Goal: Information Seeking & Learning: Learn about a topic

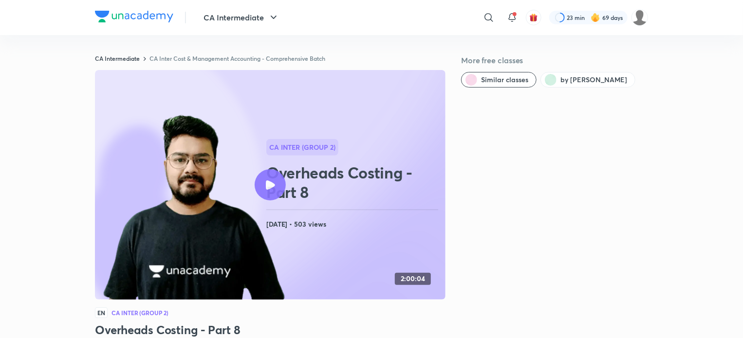
click at [153, 24] on div at bounding box center [134, 18] width 78 height 14
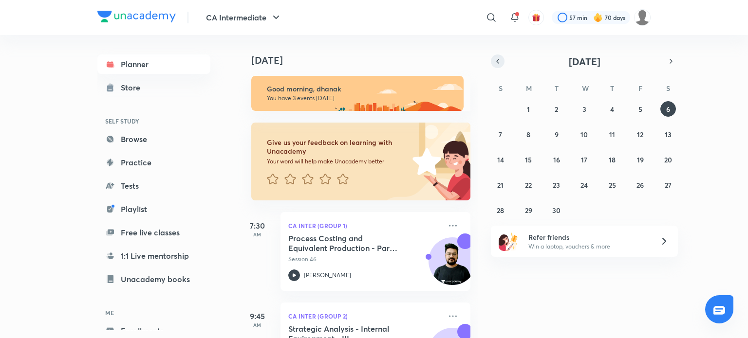
click at [498, 58] on icon "button" at bounding box center [498, 61] width 8 height 9
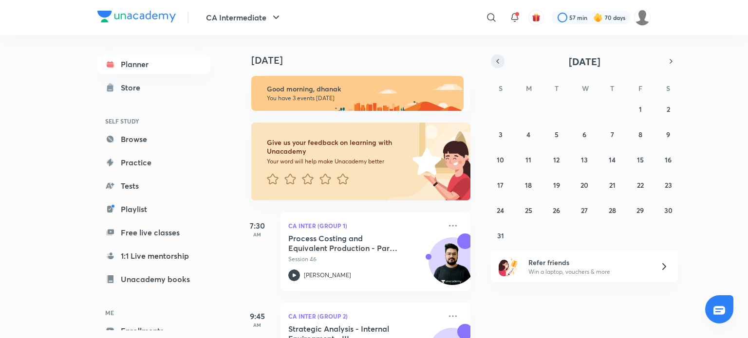
click at [497, 63] on icon "button" at bounding box center [498, 61] width 8 height 9
click at [581, 187] on abbr "23" at bounding box center [583, 185] width 7 height 9
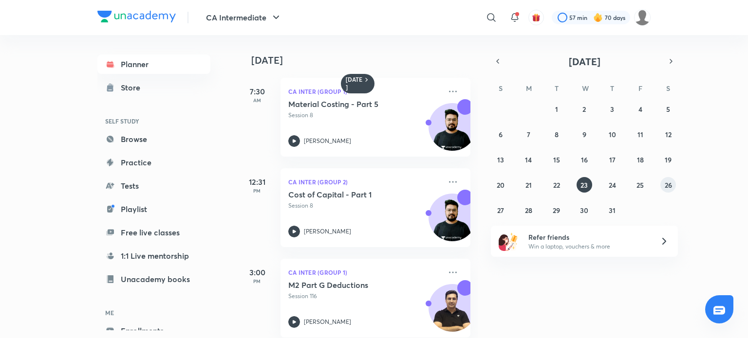
click at [668, 187] on abbr "26" at bounding box center [667, 185] width 7 height 9
click at [294, 234] on icon at bounding box center [294, 232] width 12 height 12
